Goal: Task Accomplishment & Management: Use online tool/utility

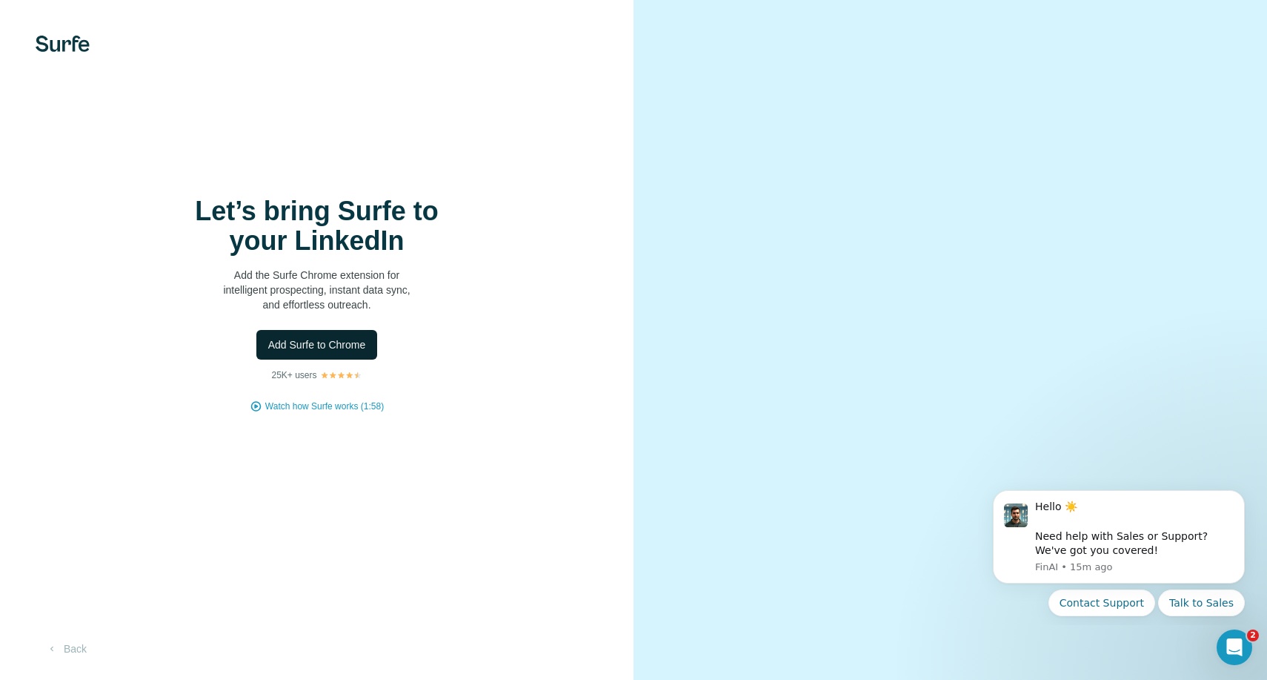
click at [344, 350] on span "Add Surfe to Chrome" at bounding box center [317, 344] width 98 height 15
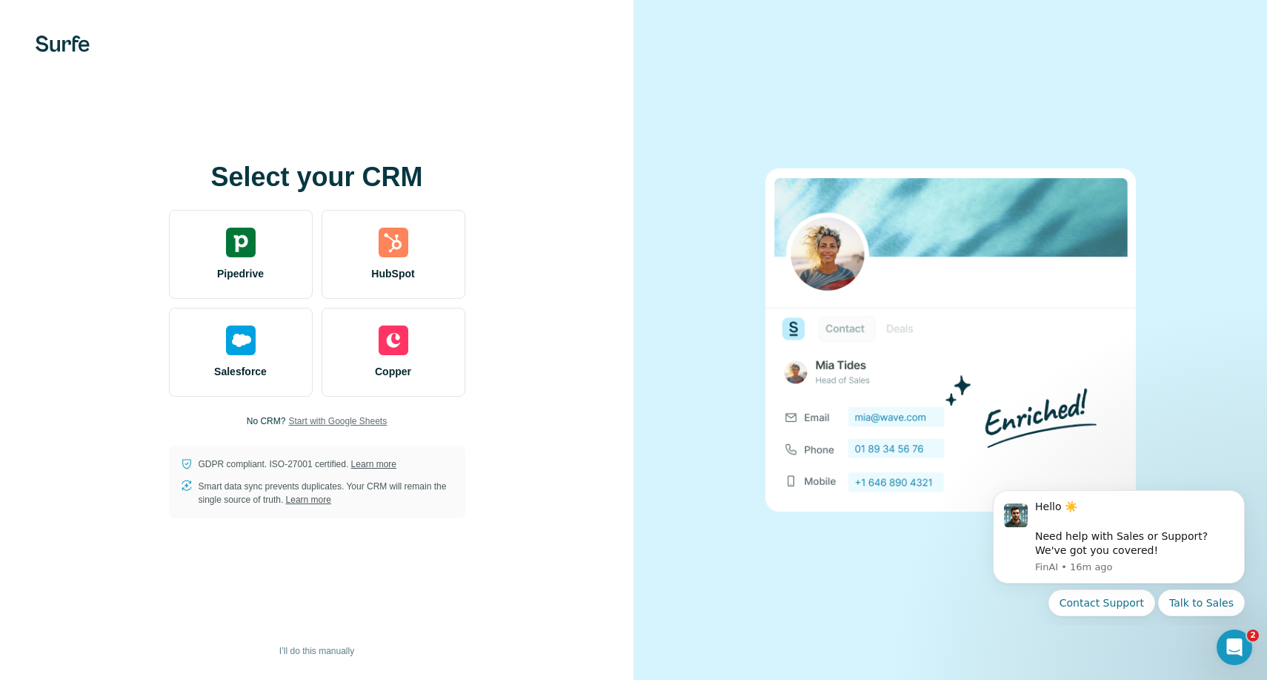
click at [356, 423] on span "Start with Google Sheets" at bounding box center [337, 420] width 99 height 13
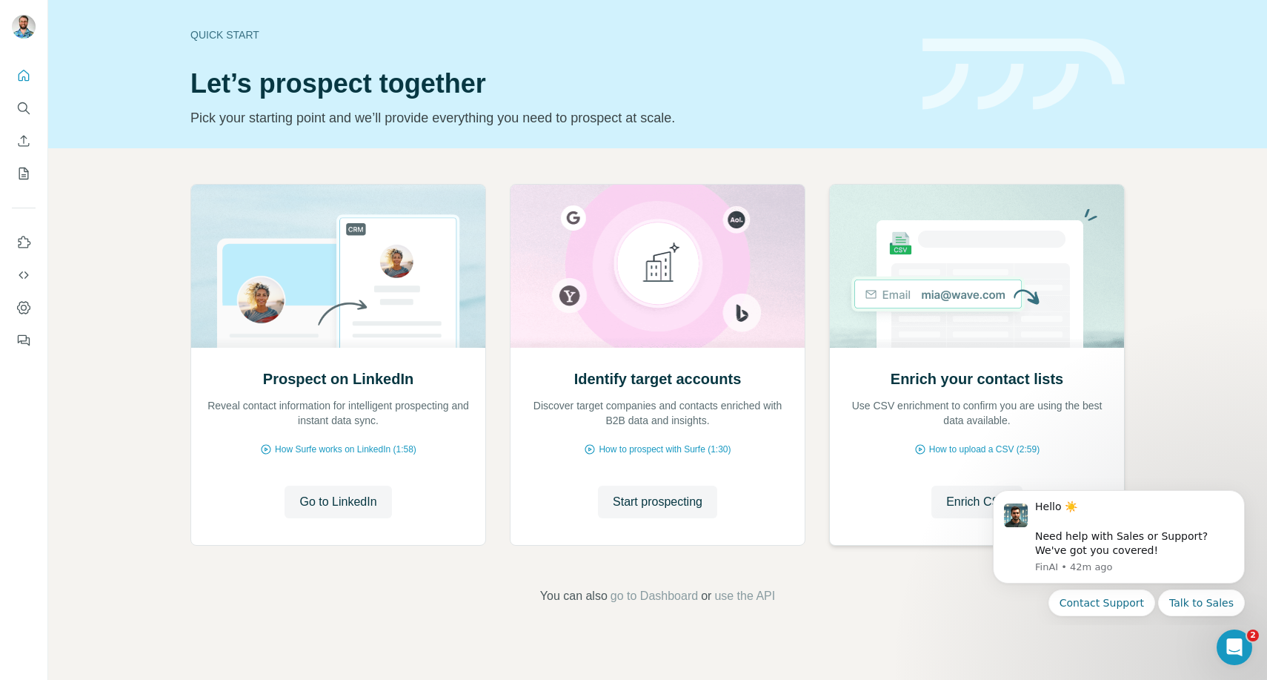
click at [851, 474] on div "Enrich your contact lists Use CSV enrichment to confirm you are using the best …" at bounding box center [977, 446] width 294 height 197
click at [19, 254] on button "Use Surfe on LinkedIn" at bounding box center [24, 242] width 24 height 27
click at [19, 179] on icon "My lists" at bounding box center [24, 173] width 10 height 12
click at [16, 87] on button "Quick start" at bounding box center [24, 75] width 24 height 27
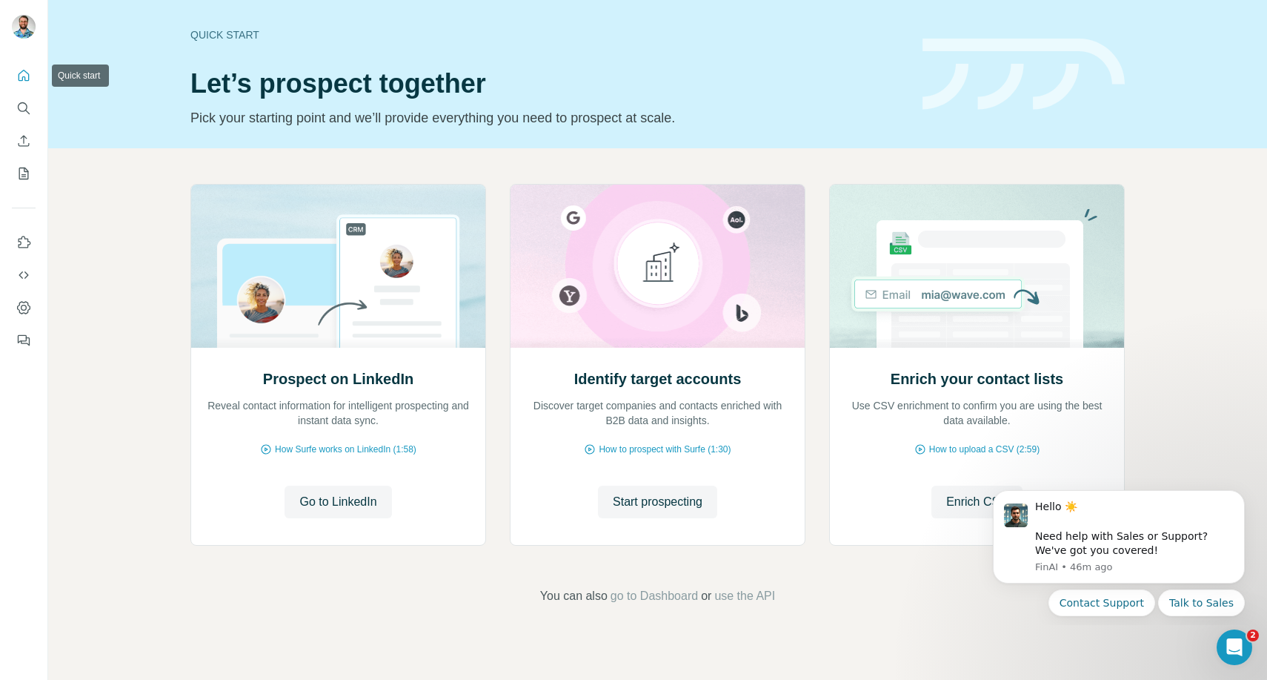
click at [21, 66] on button "Quick start" at bounding box center [24, 75] width 24 height 27
click at [25, 157] on nav at bounding box center [24, 124] width 24 height 125
click at [21, 167] on icon "My lists" at bounding box center [24, 173] width 10 height 12
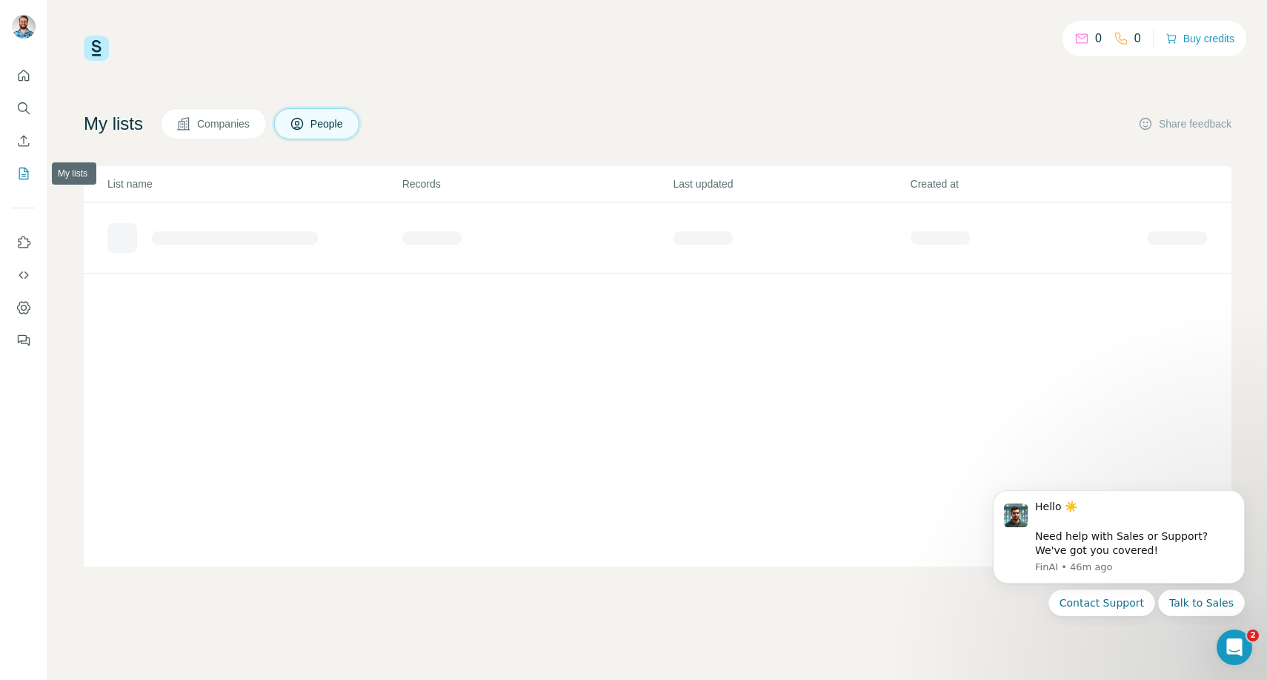
click at [21, 167] on icon "My lists" at bounding box center [24, 173] width 10 height 12
click at [261, 228] on div "Search Export: Owner / Partner, North America, 1st degree connections - 29/09/2…" at bounding box center [261, 232] width 231 height 15
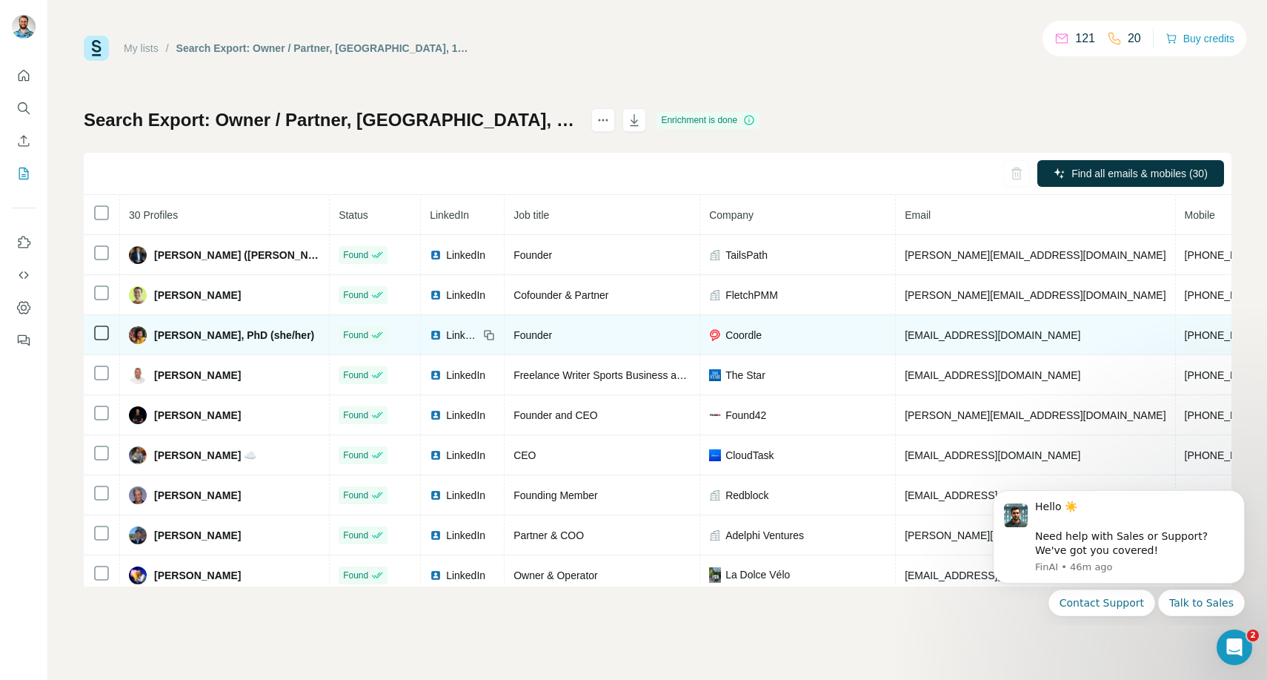
scroll to position [49, 0]
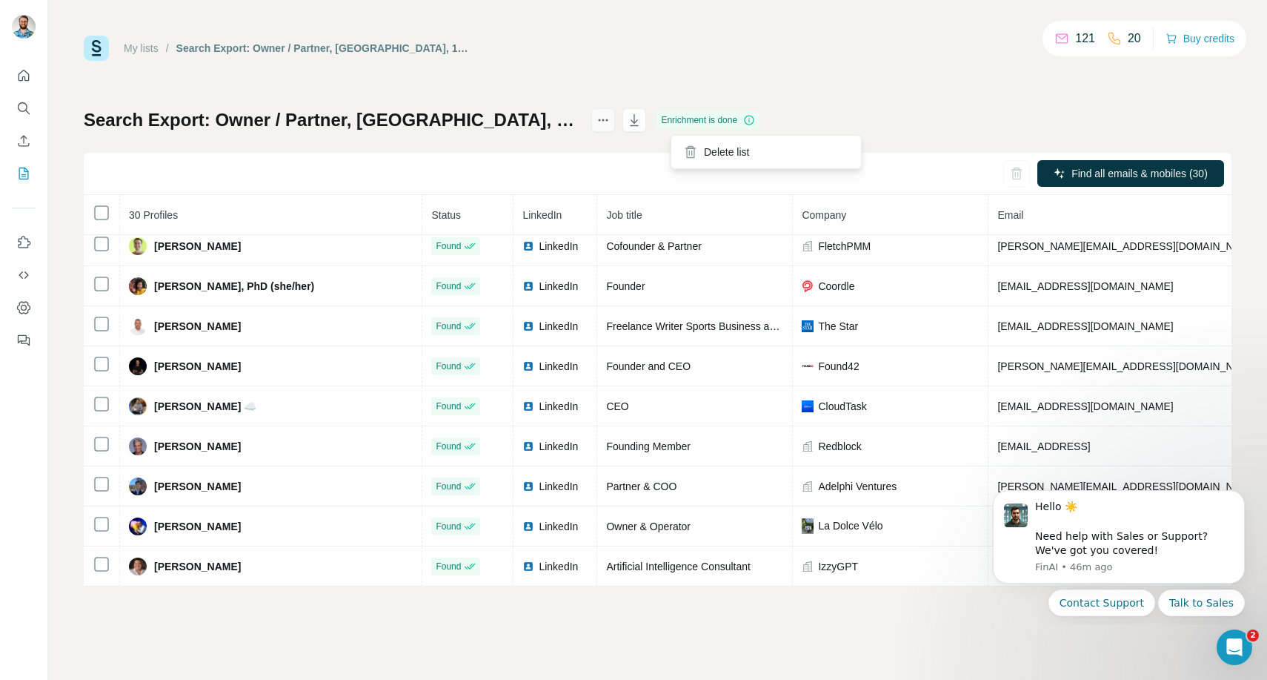
click at [611, 116] on icon "actions" at bounding box center [603, 120] width 15 height 15
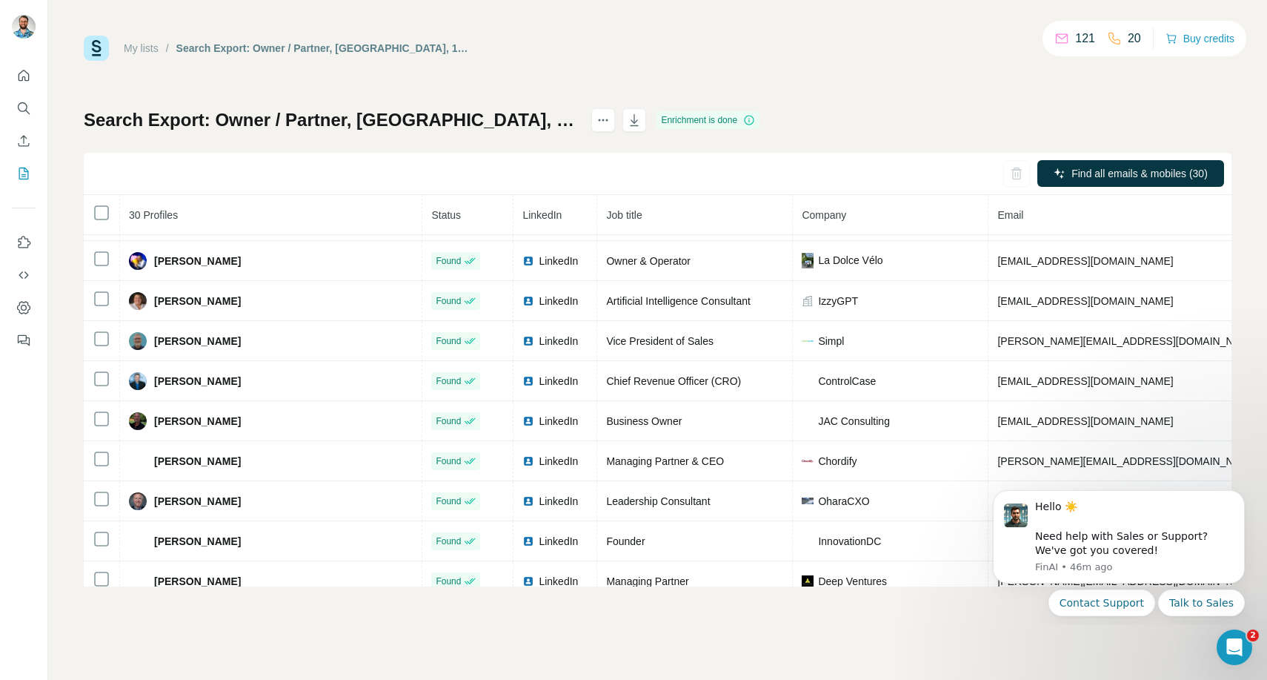
scroll to position [449, 0]
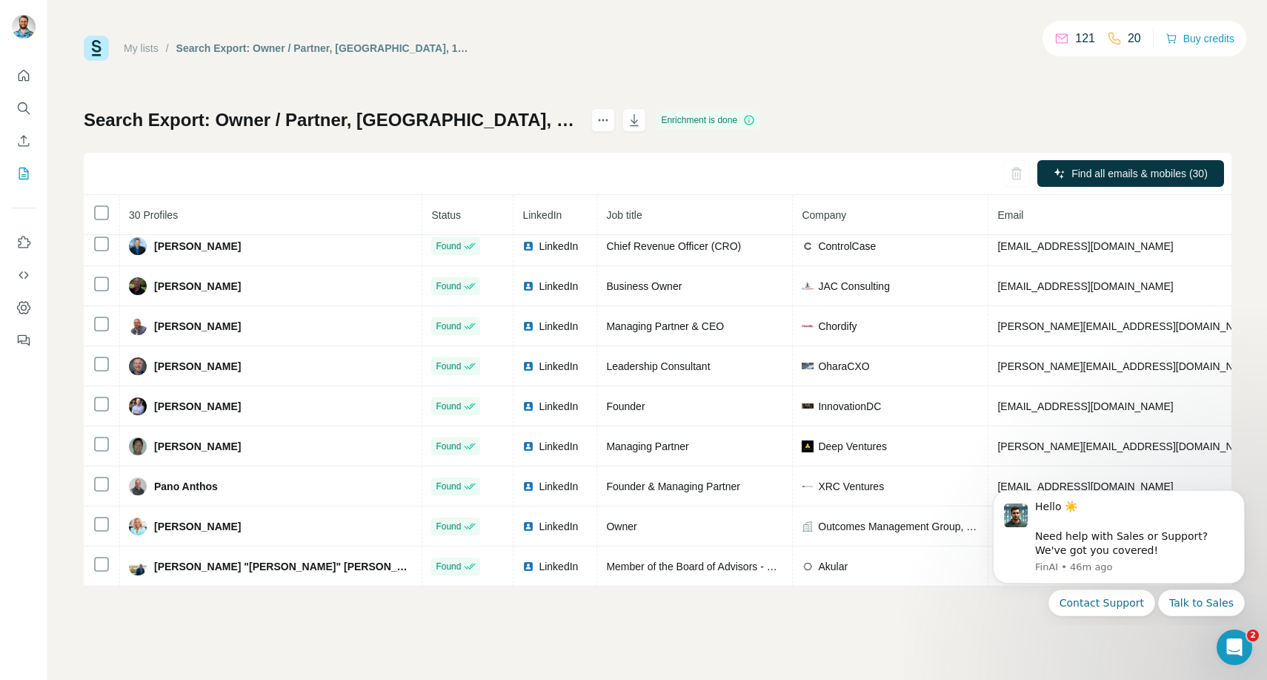
click at [1004, 634] on div "My lists / Search Export: Owner / Partner, North America, 1st degree connection…" at bounding box center [657, 340] width 1219 height 680
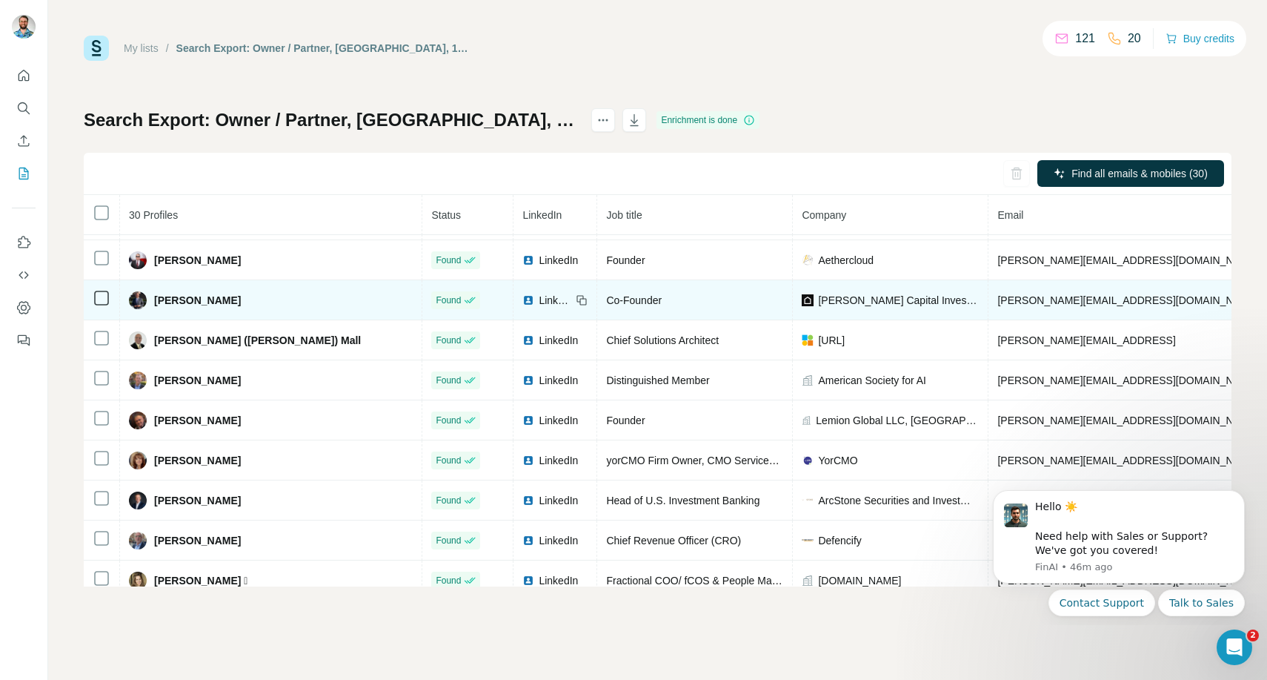
scroll to position [849, 0]
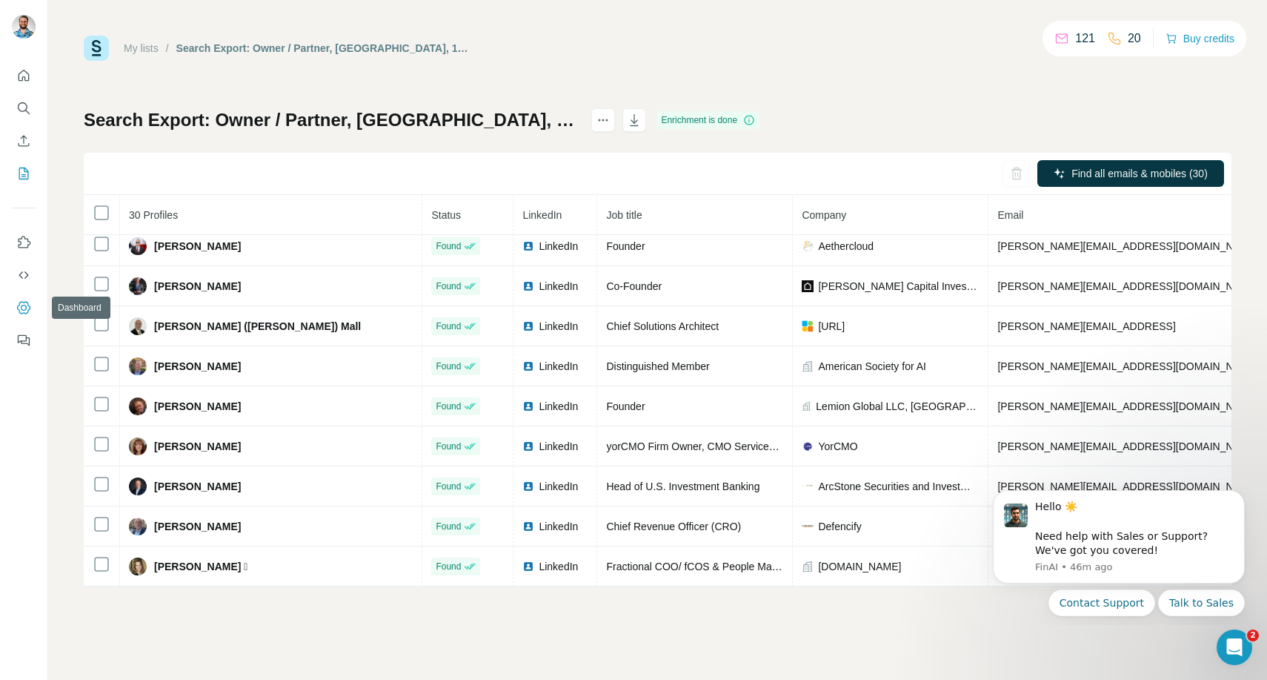
click at [19, 306] on icon "Dashboard" at bounding box center [23, 307] width 15 height 15
click at [1238, 497] on icon "Dismiss notification" at bounding box center [1240, 494] width 5 height 5
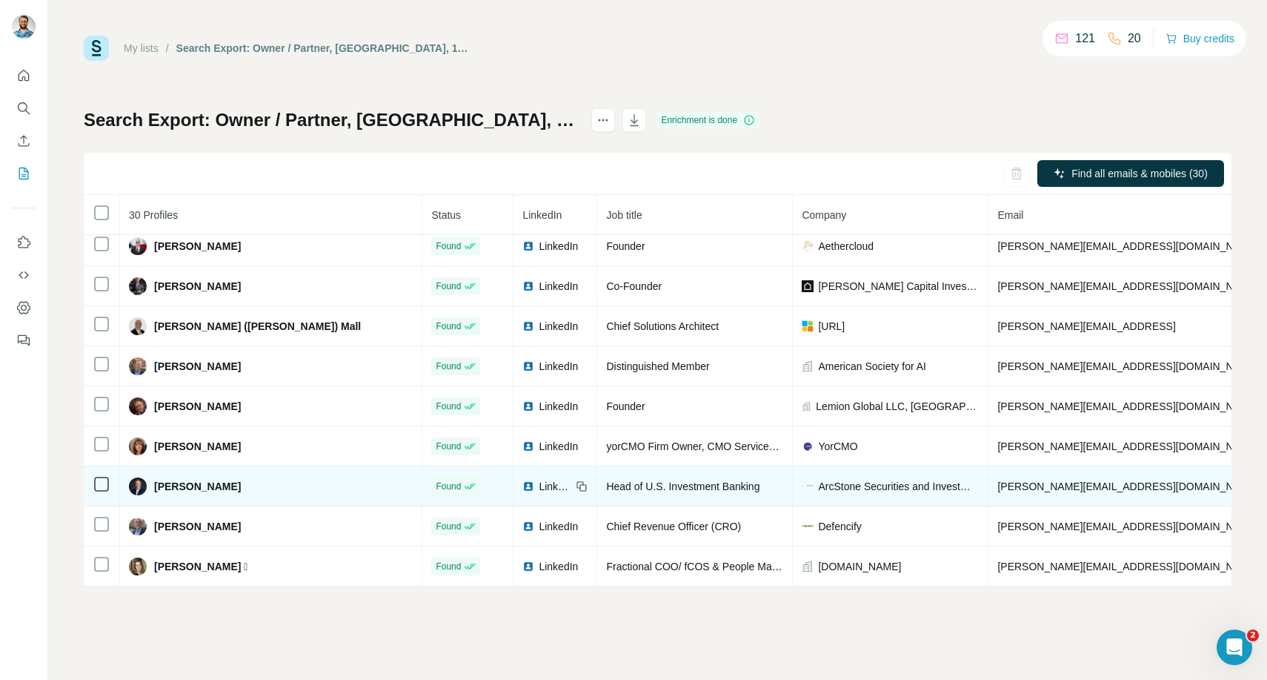
scroll to position [849, 233]
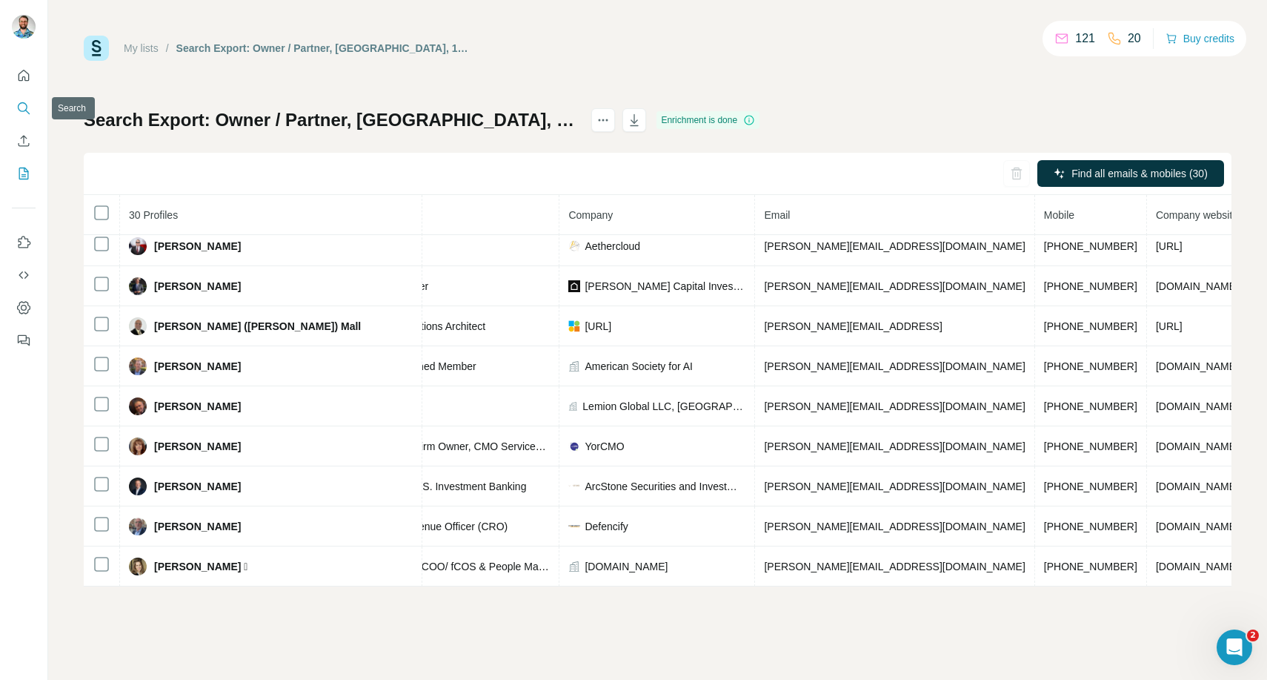
click at [23, 104] on icon "Search" at bounding box center [23, 108] width 15 height 15
click at [33, 108] on button "Search" at bounding box center [24, 108] width 24 height 27
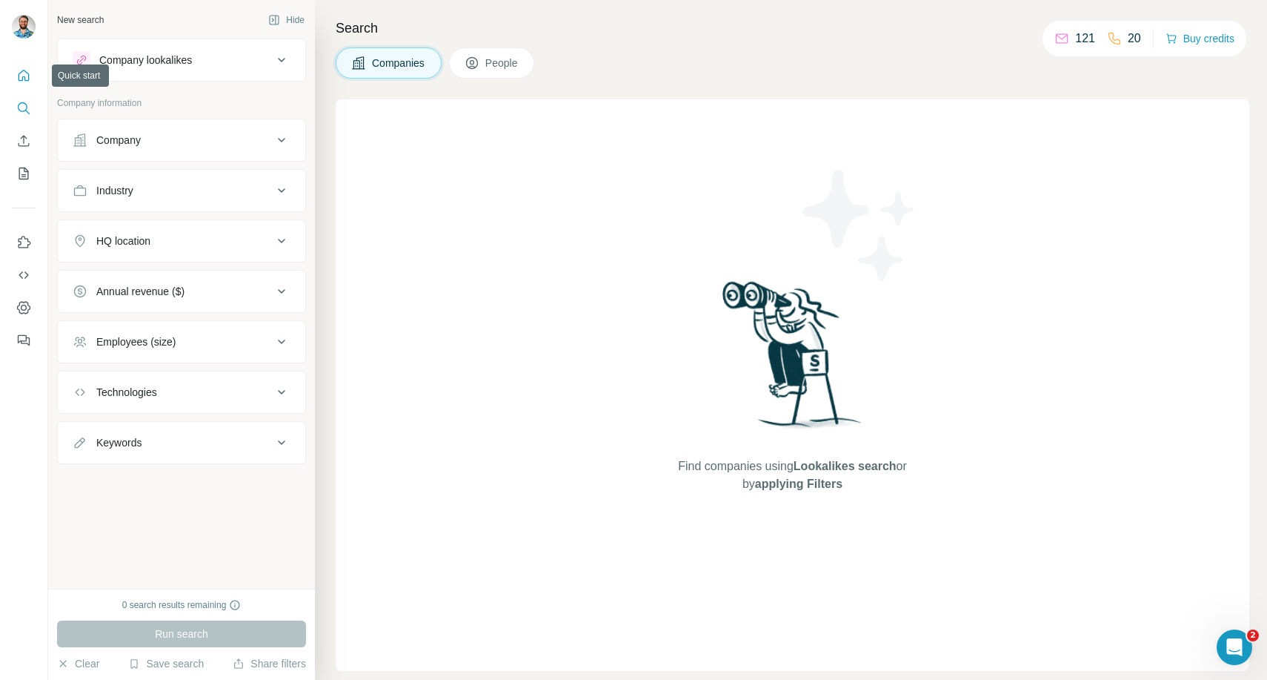
click at [30, 73] on icon "Quick start" at bounding box center [23, 75] width 15 height 15
